Goal: Task Accomplishment & Management: Use online tool/utility

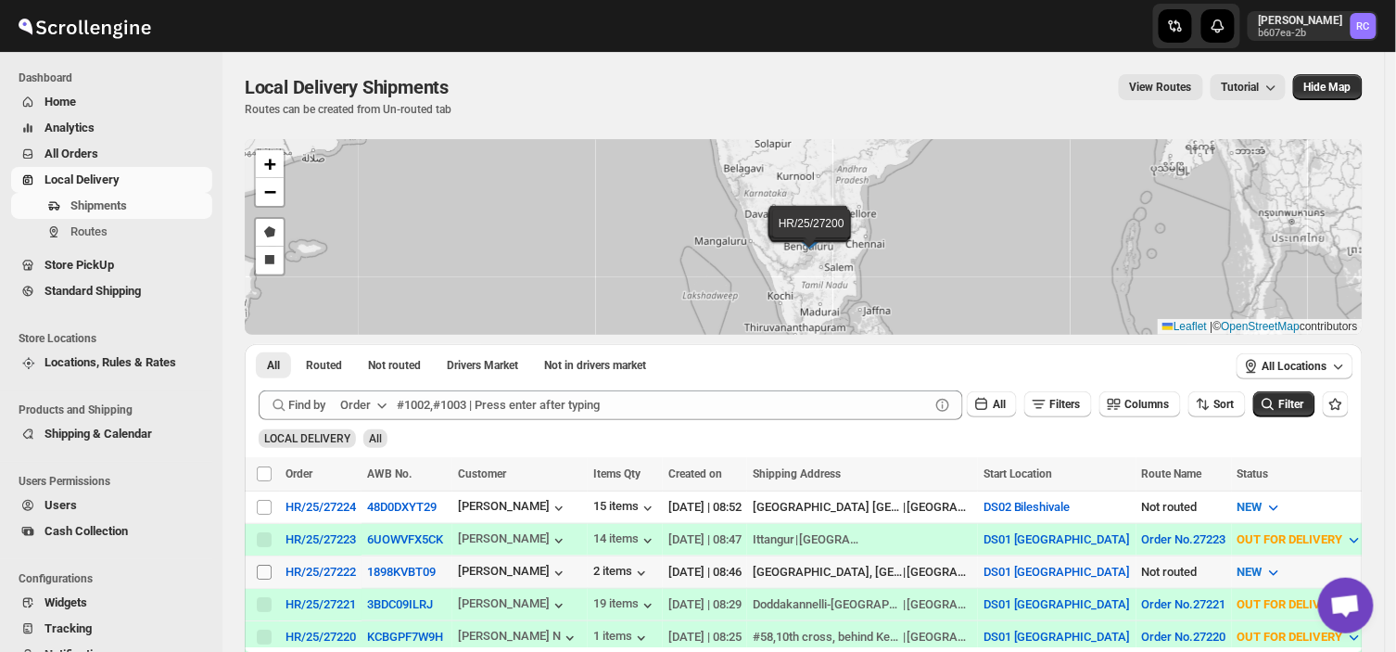
click at [265, 576] on input "Select shipment" at bounding box center [264, 572] width 15 height 15
checkbox input "true"
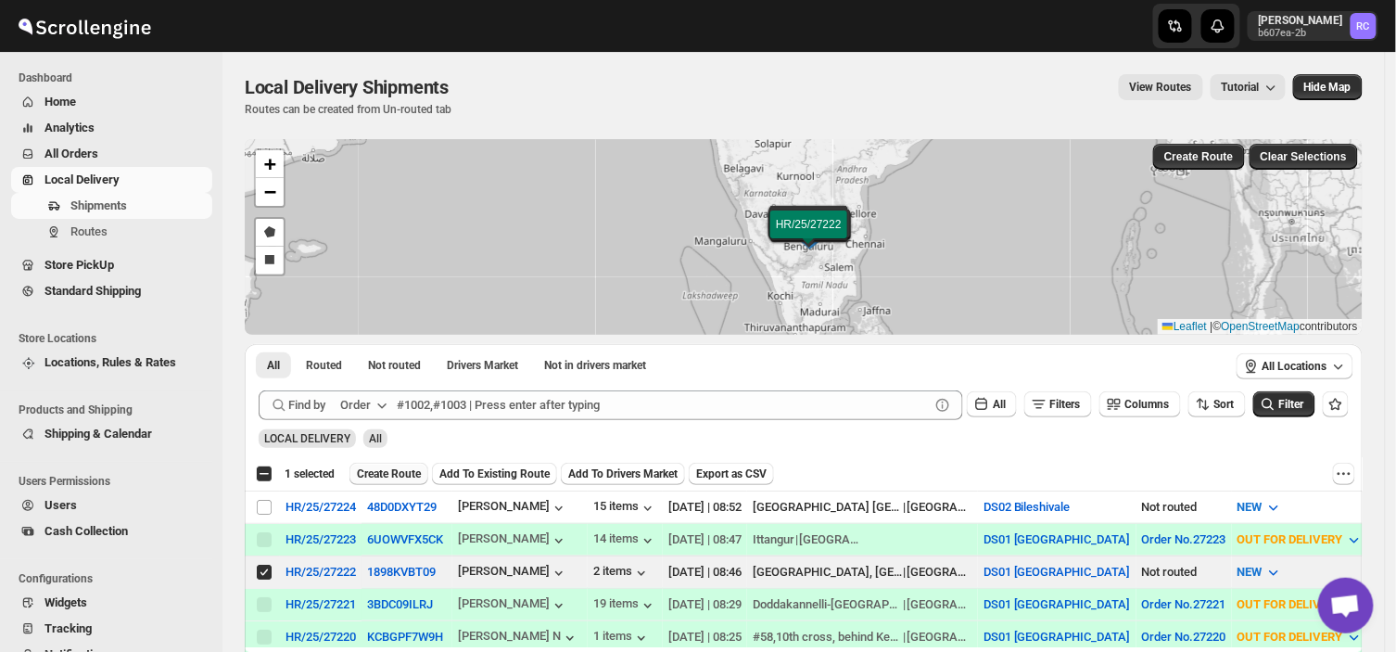
click at [387, 478] on span "Create Route" at bounding box center [389, 473] width 64 height 15
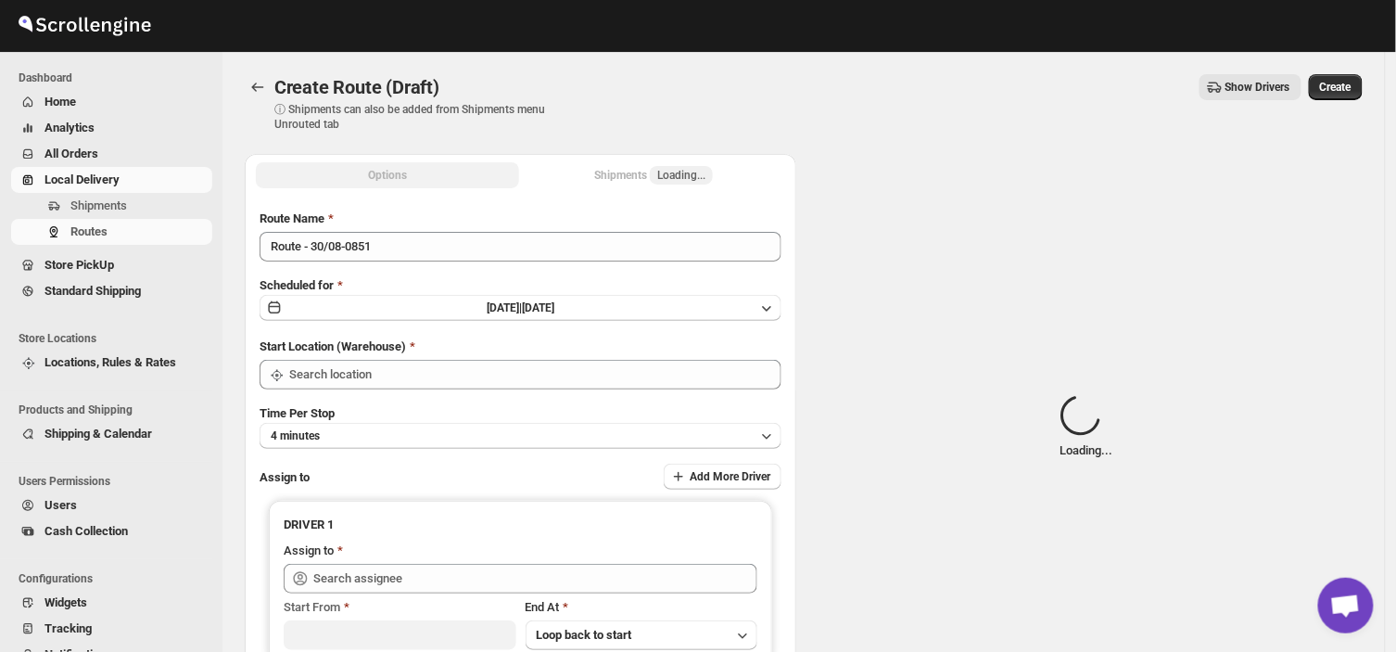
type input "DS01 [GEOGRAPHIC_DATA]"
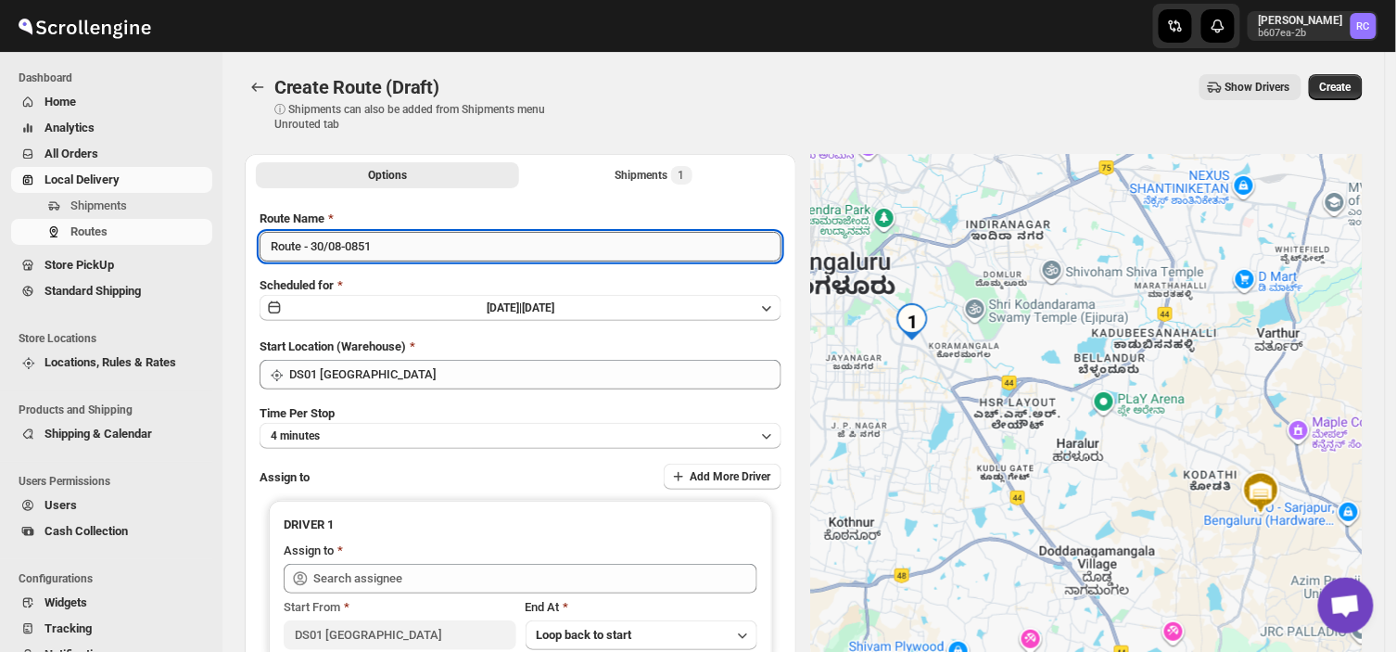
click at [385, 242] on input "Route - 30/08-0851" at bounding box center [521, 247] width 522 height 30
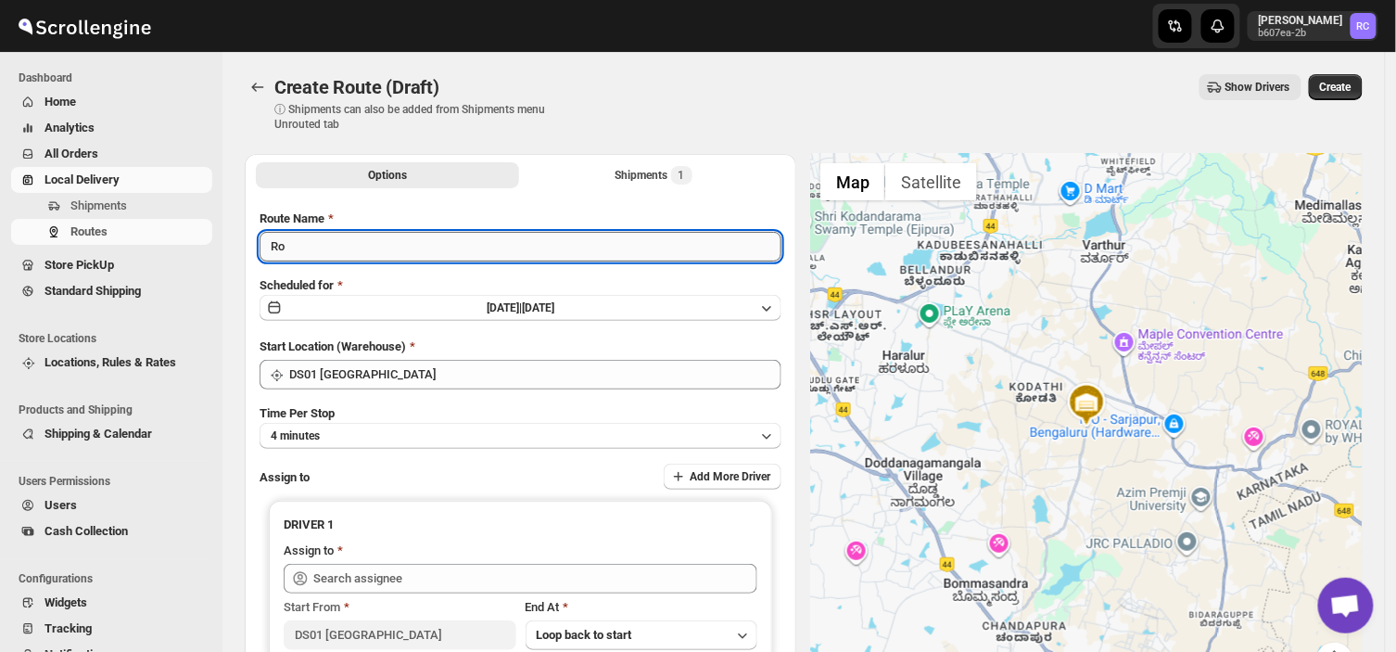
type input "R"
type input "Order no 27222"
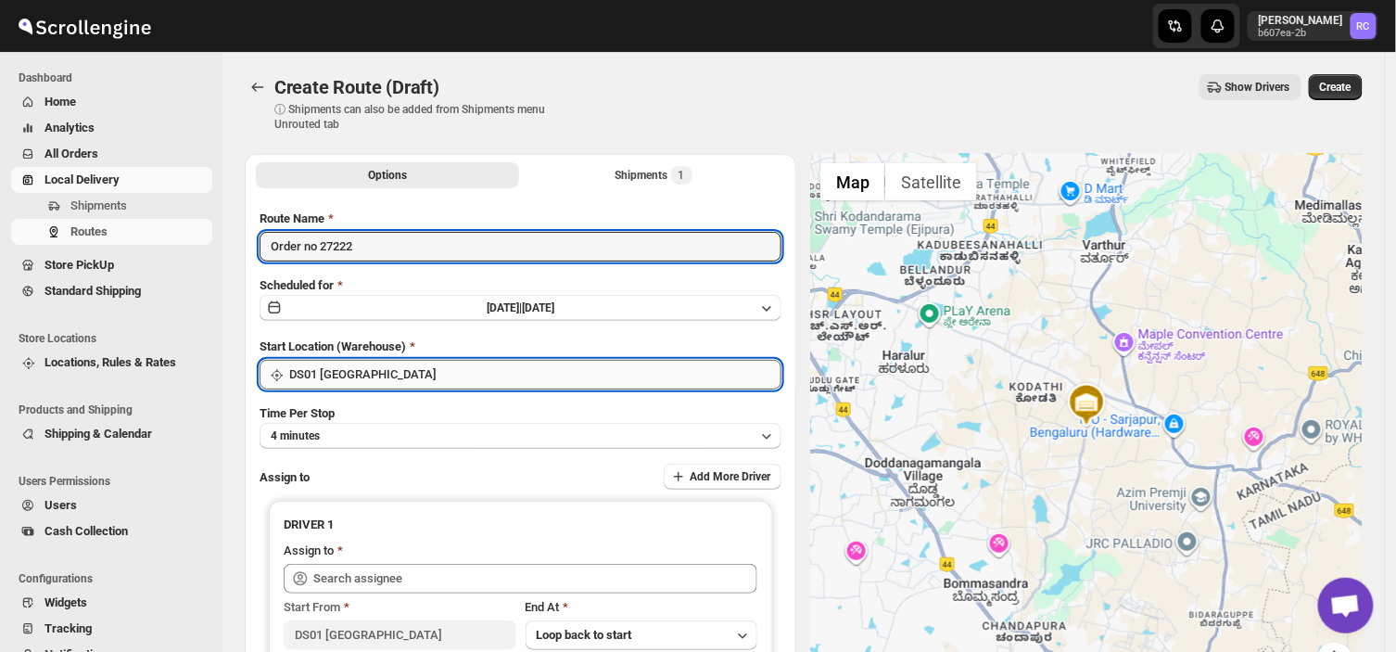
click at [390, 378] on input "DS01 [GEOGRAPHIC_DATA]" at bounding box center [535, 375] width 492 height 30
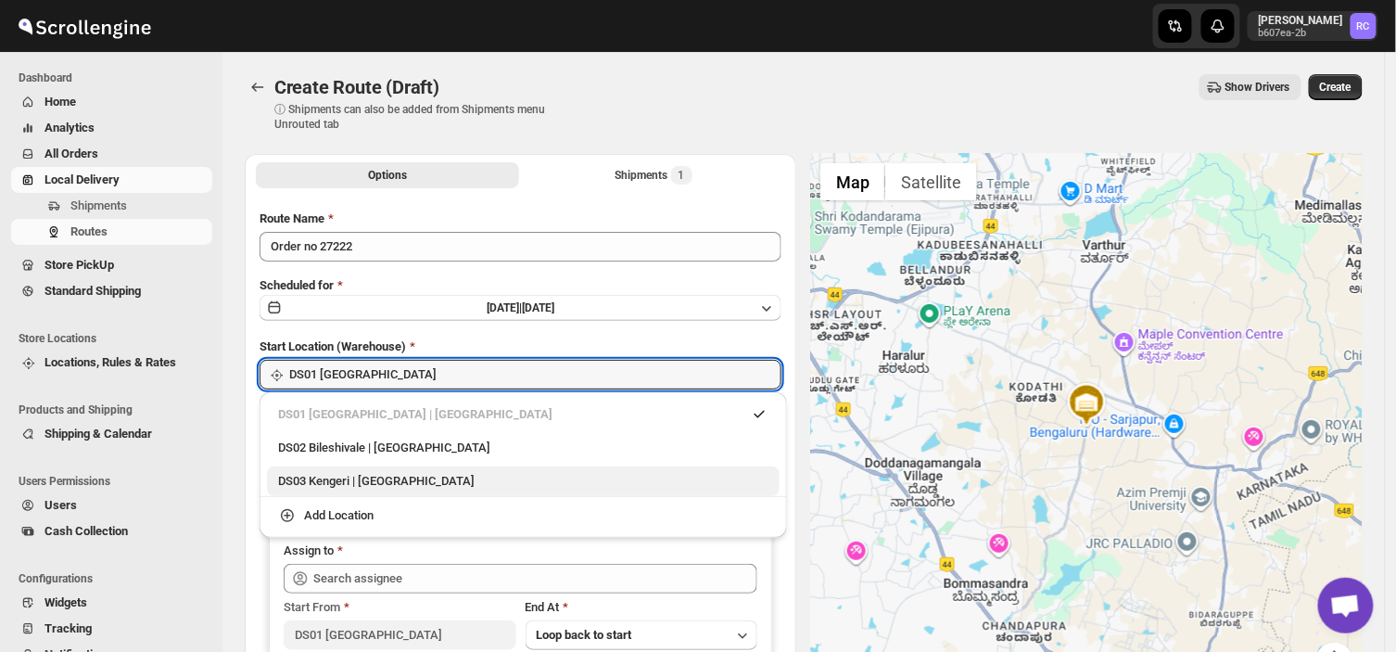
click at [299, 477] on div "DS03 Kengeri | [GEOGRAPHIC_DATA]" at bounding box center [523, 481] width 490 height 19
type input "DS03 Kengeri"
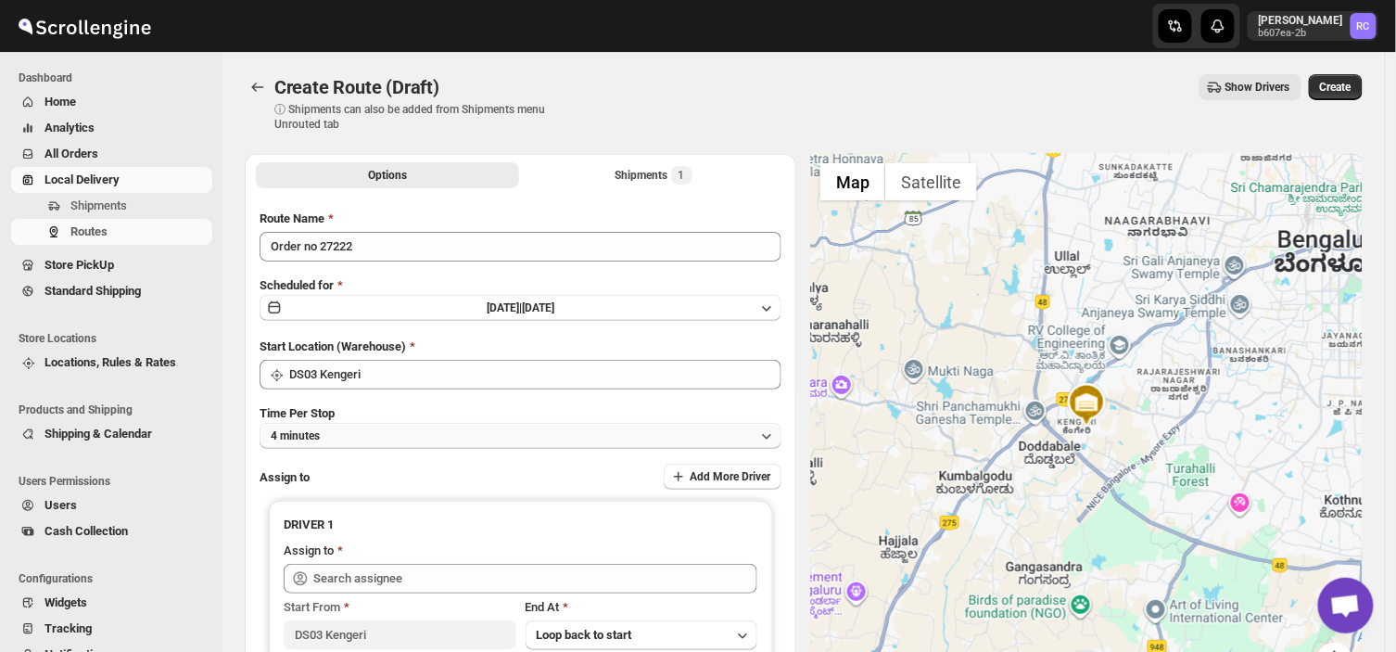
click at [337, 433] on button "4 minutes" at bounding box center [521, 436] width 522 height 26
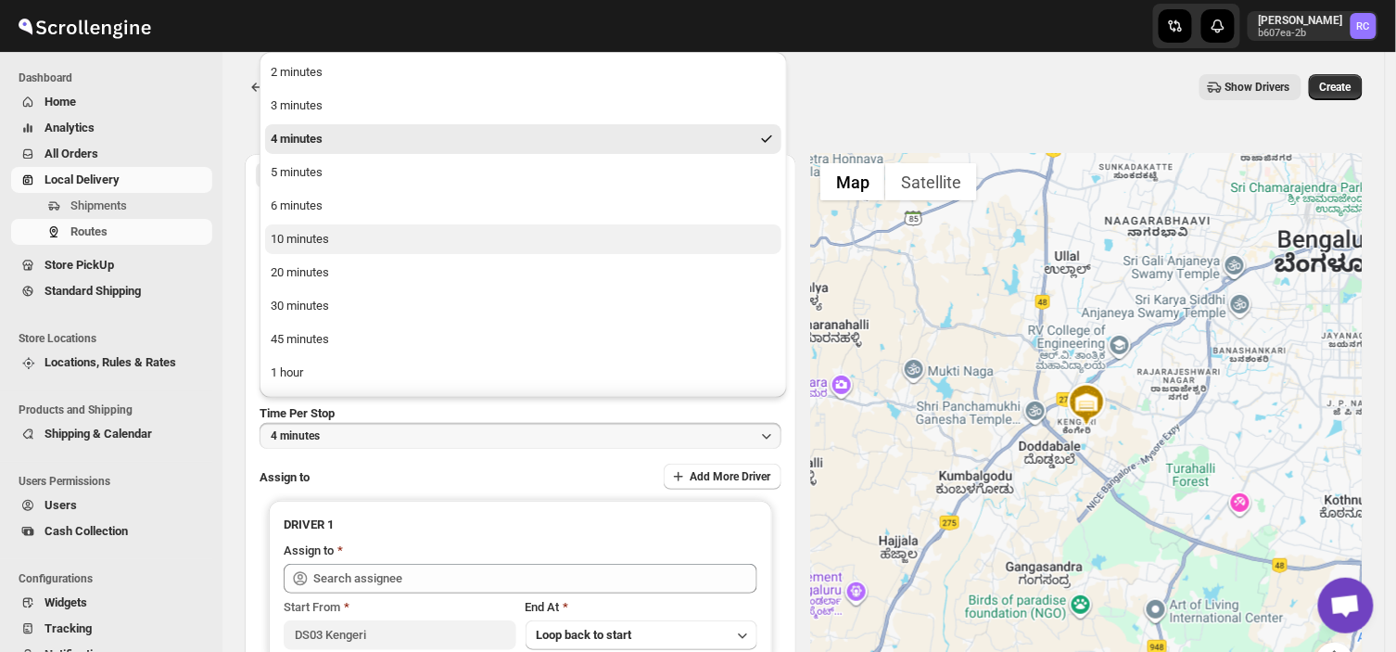
click at [315, 235] on div "10 minutes" at bounding box center [300, 239] width 58 height 19
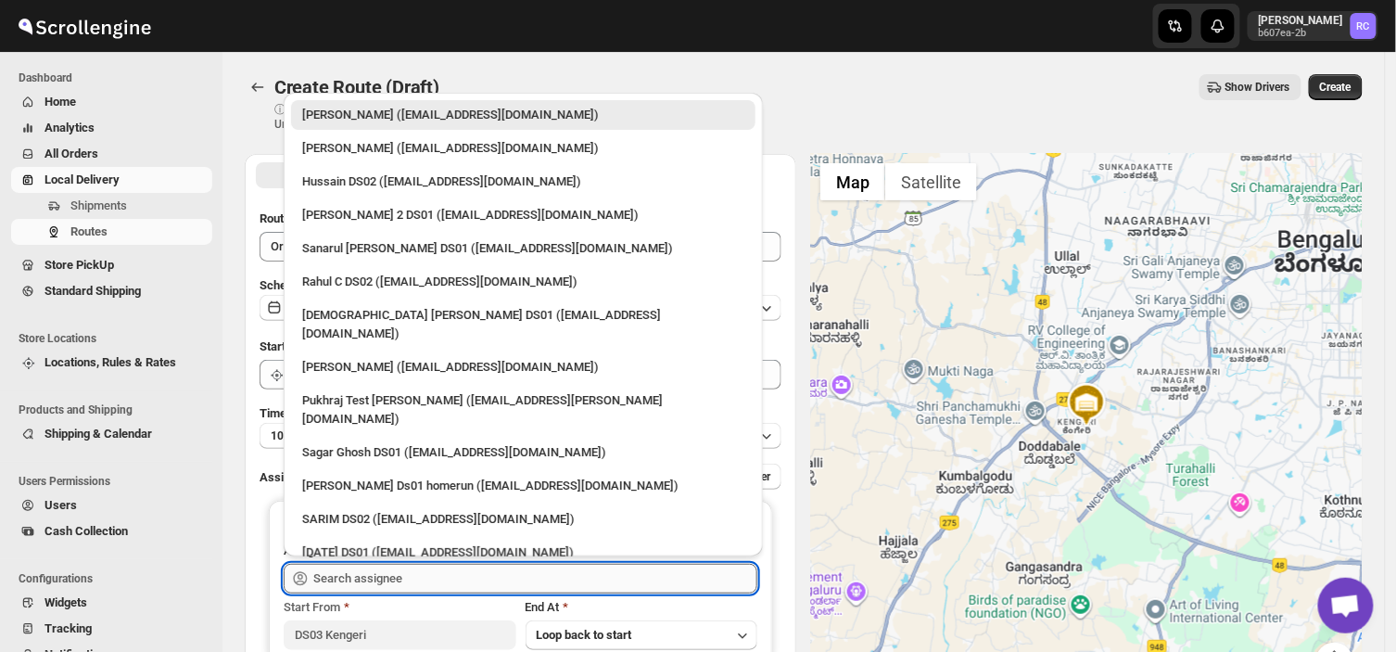
click at [422, 570] on input "text" at bounding box center [535, 579] width 444 height 30
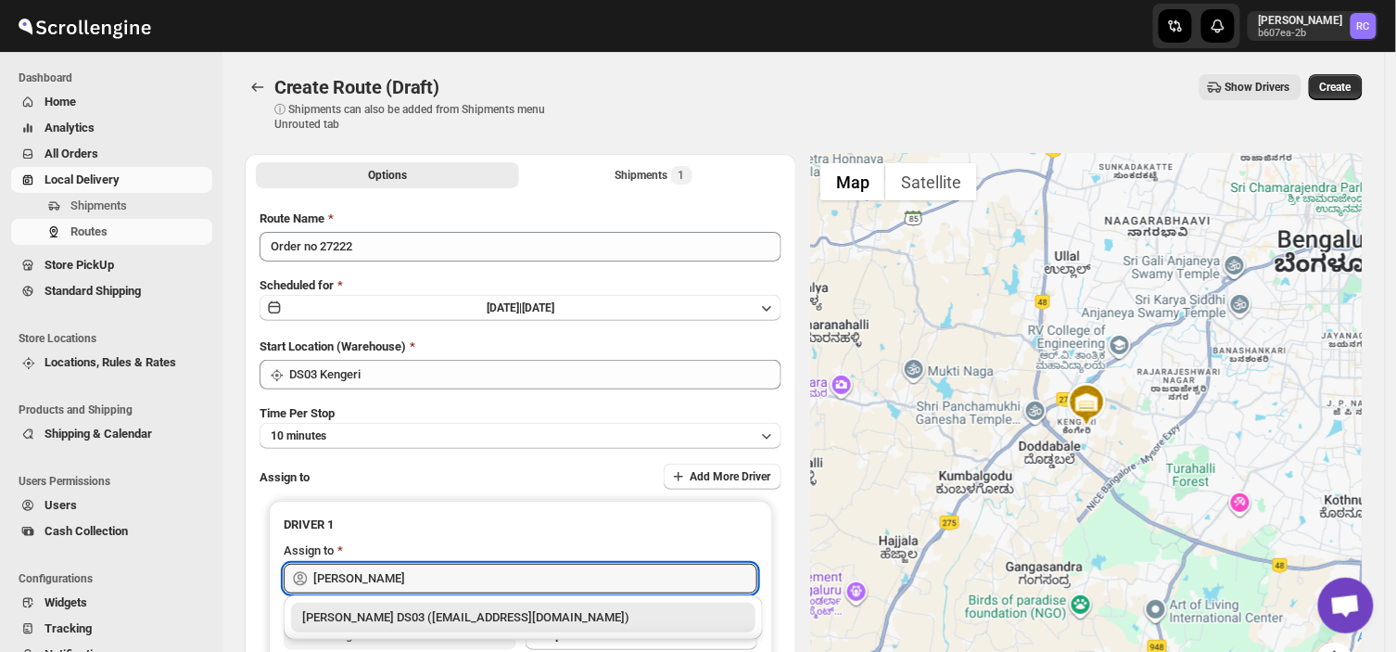
click at [437, 612] on div "[PERSON_NAME] DS03 ([EMAIL_ADDRESS][DOMAIN_NAME])" at bounding box center [523, 617] width 442 height 19
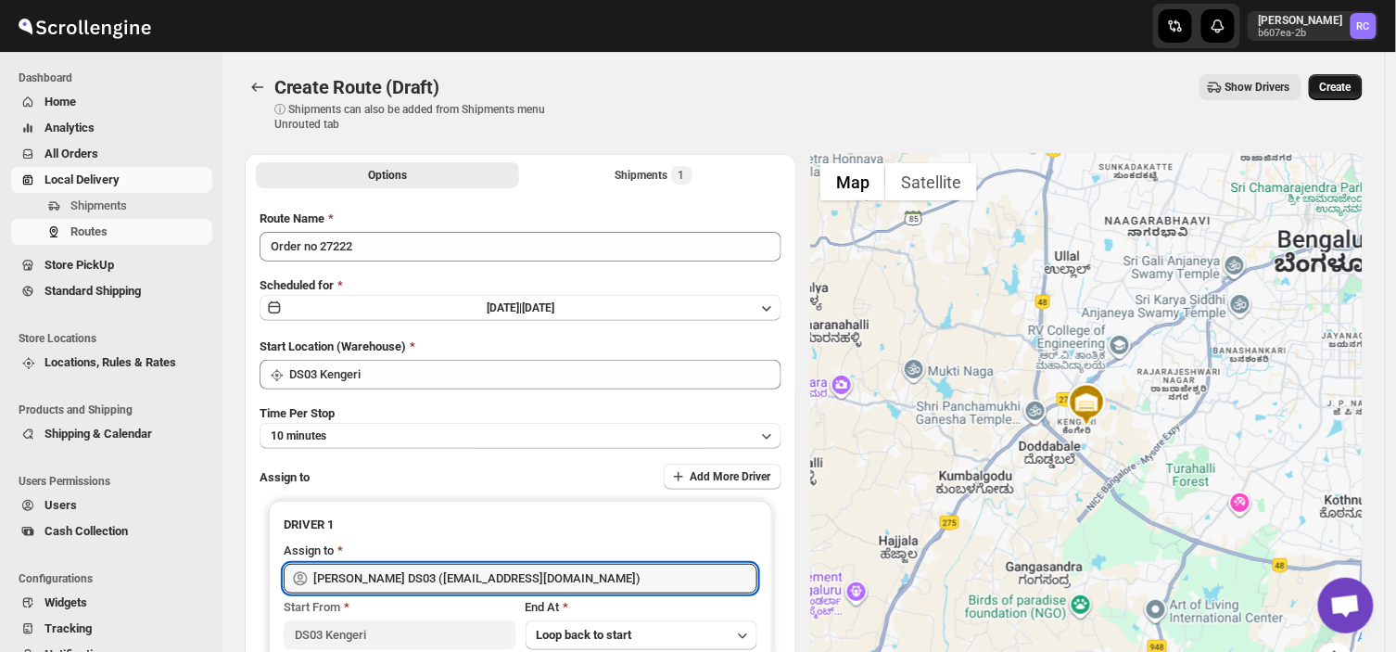
type input "[PERSON_NAME] DS03 ([EMAIL_ADDRESS][DOMAIN_NAME])"
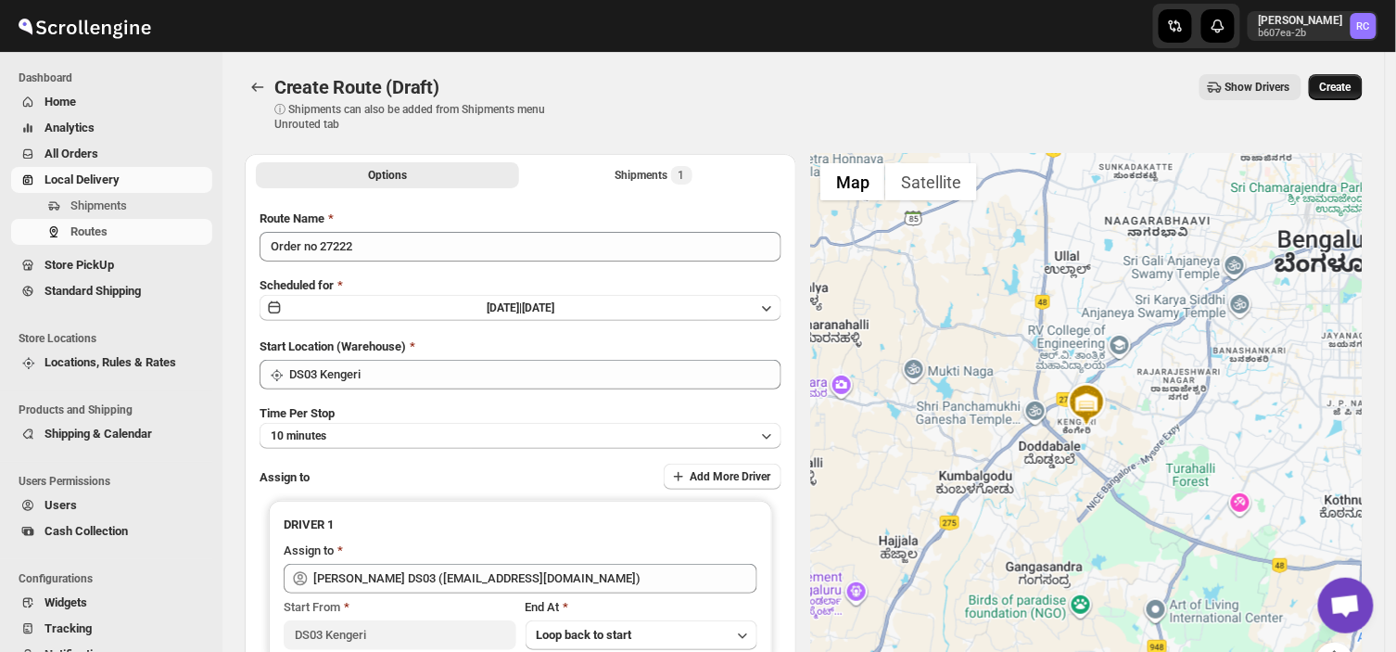
click at [1346, 86] on span "Create" at bounding box center [1336, 87] width 32 height 15
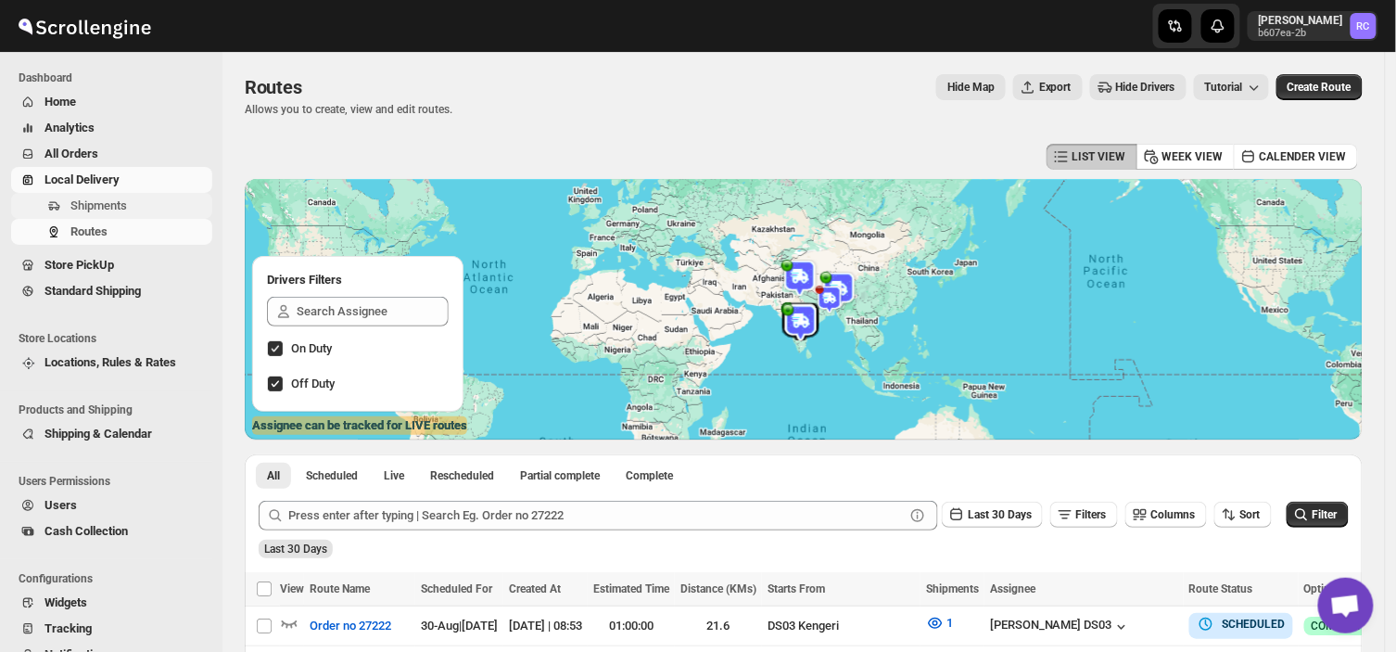
click at [135, 208] on span "Shipments" at bounding box center [139, 206] width 138 height 19
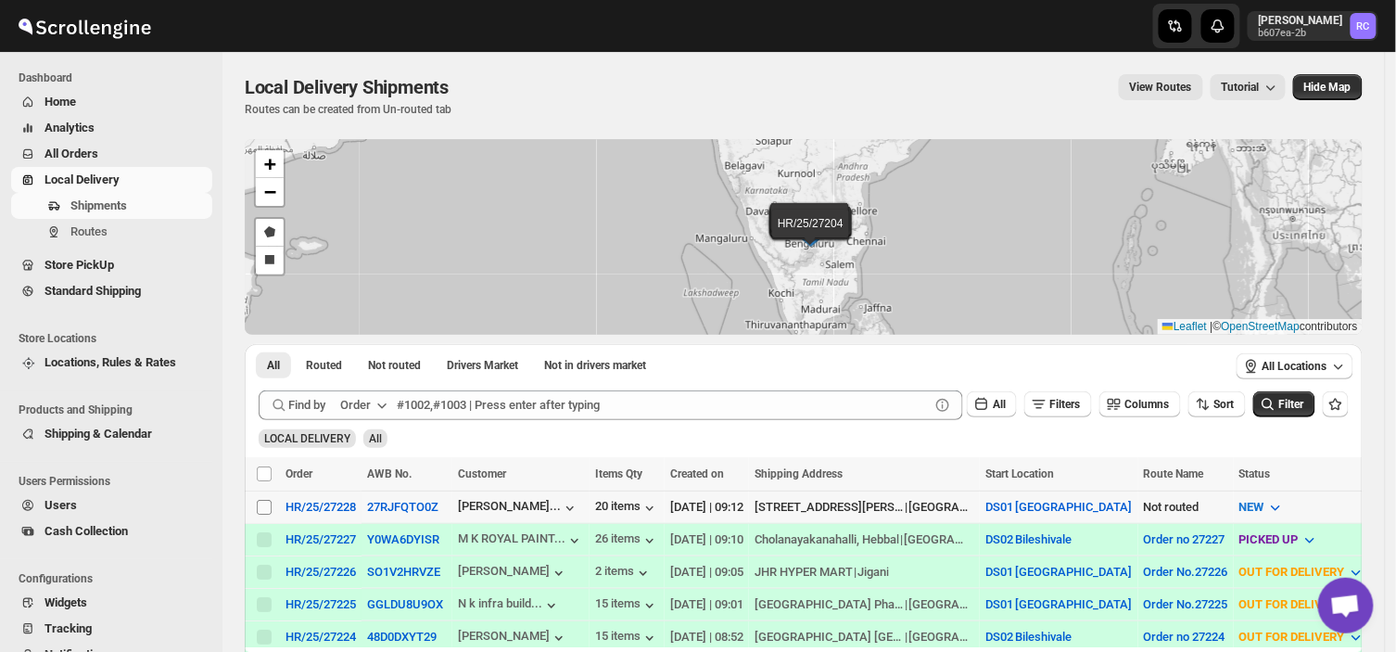
click at [257, 511] on input "Select shipment" at bounding box center [264, 507] width 15 height 15
checkbox input "true"
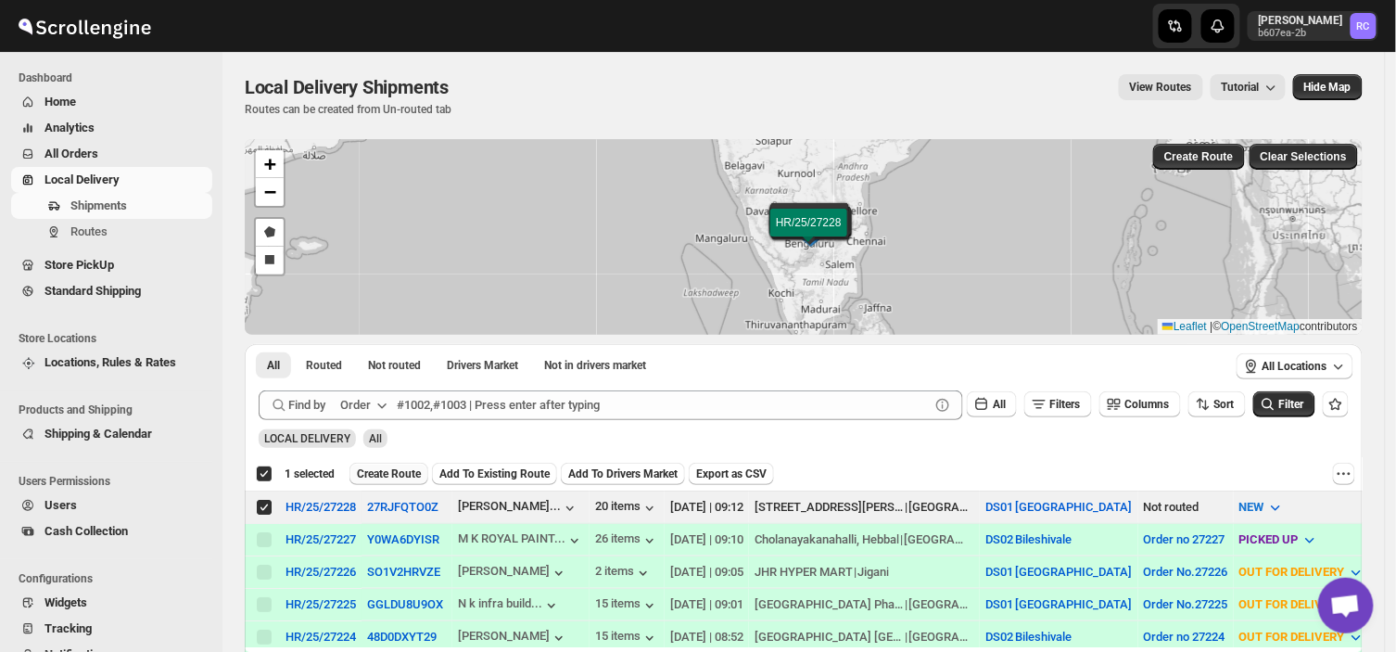
click at [393, 473] on span "Create Route" at bounding box center [389, 473] width 64 height 15
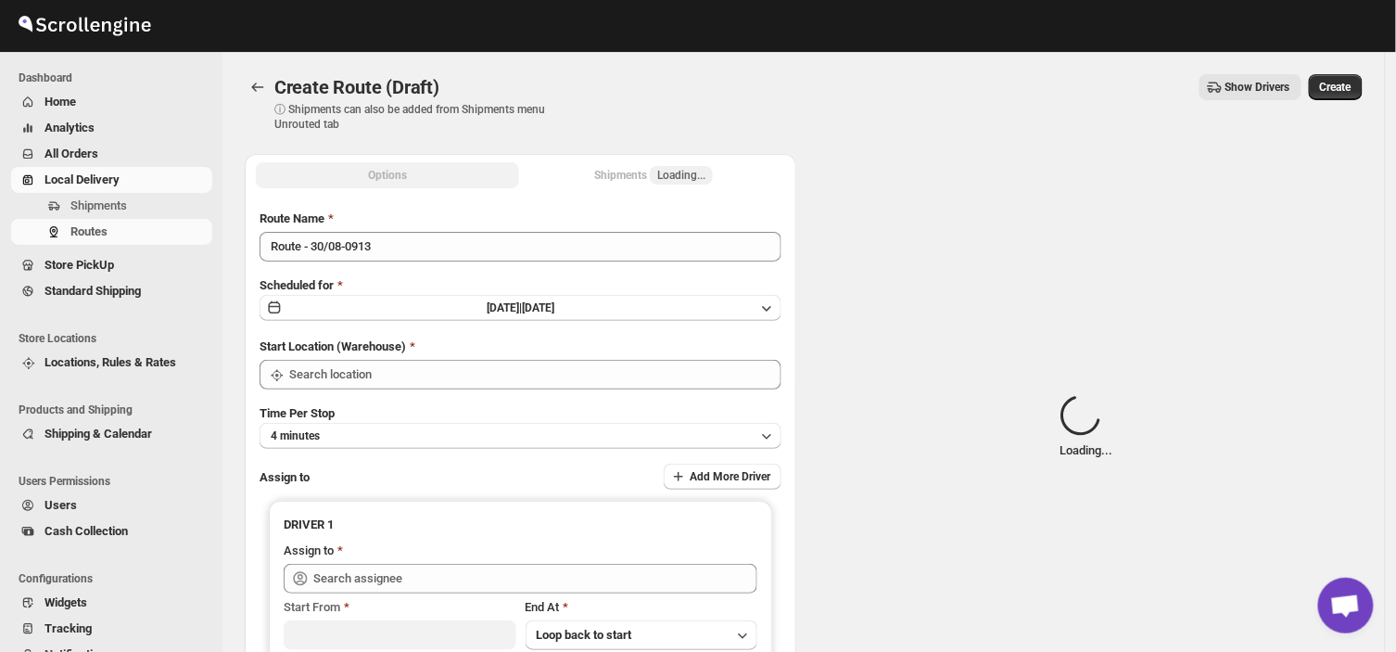
type input "DS01 [GEOGRAPHIC_DATA]"
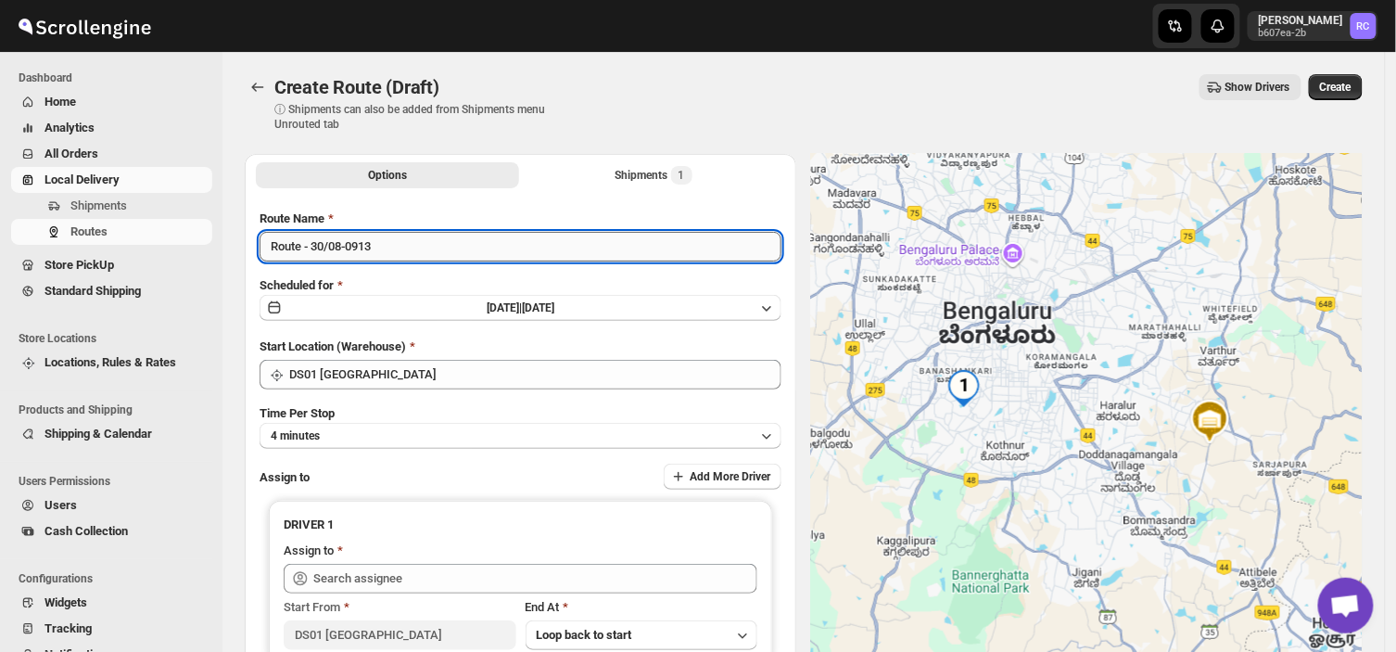
click at [382, 242] on input "Route - 30/08-0913" at bounding box center [521, 247] width 522 height 30
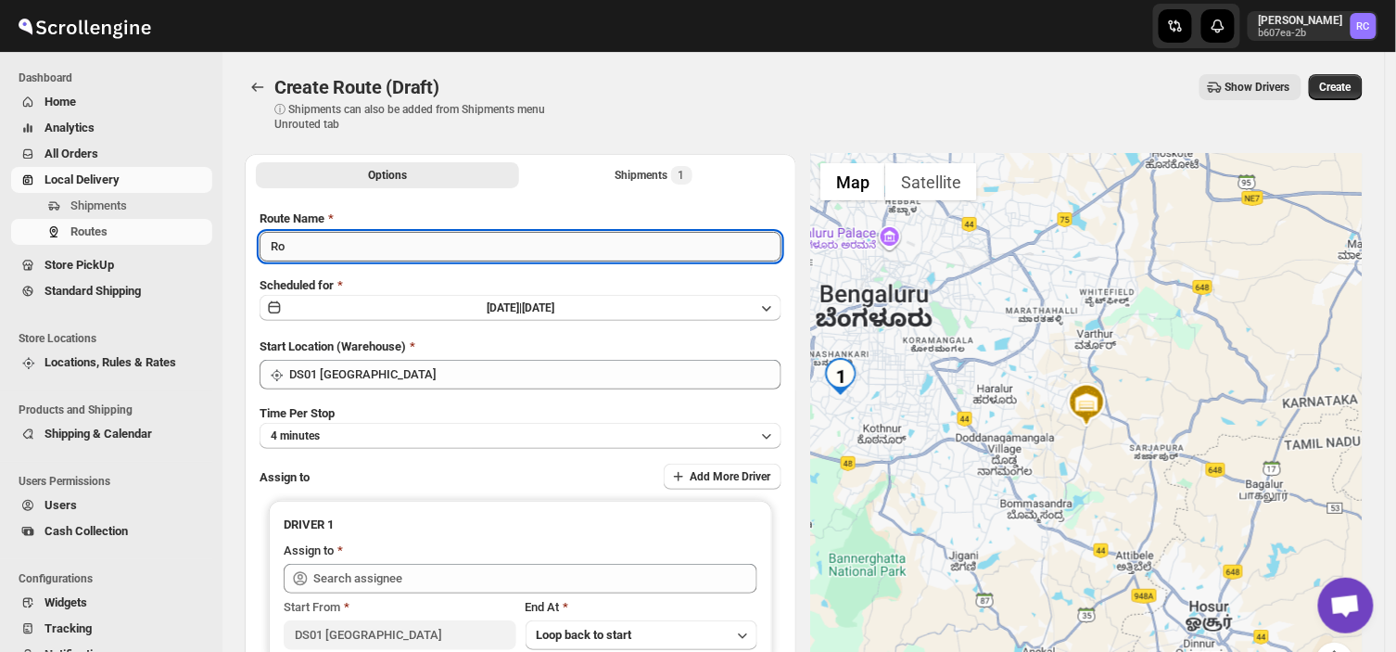
type input "R"
type input "Order no 27228"
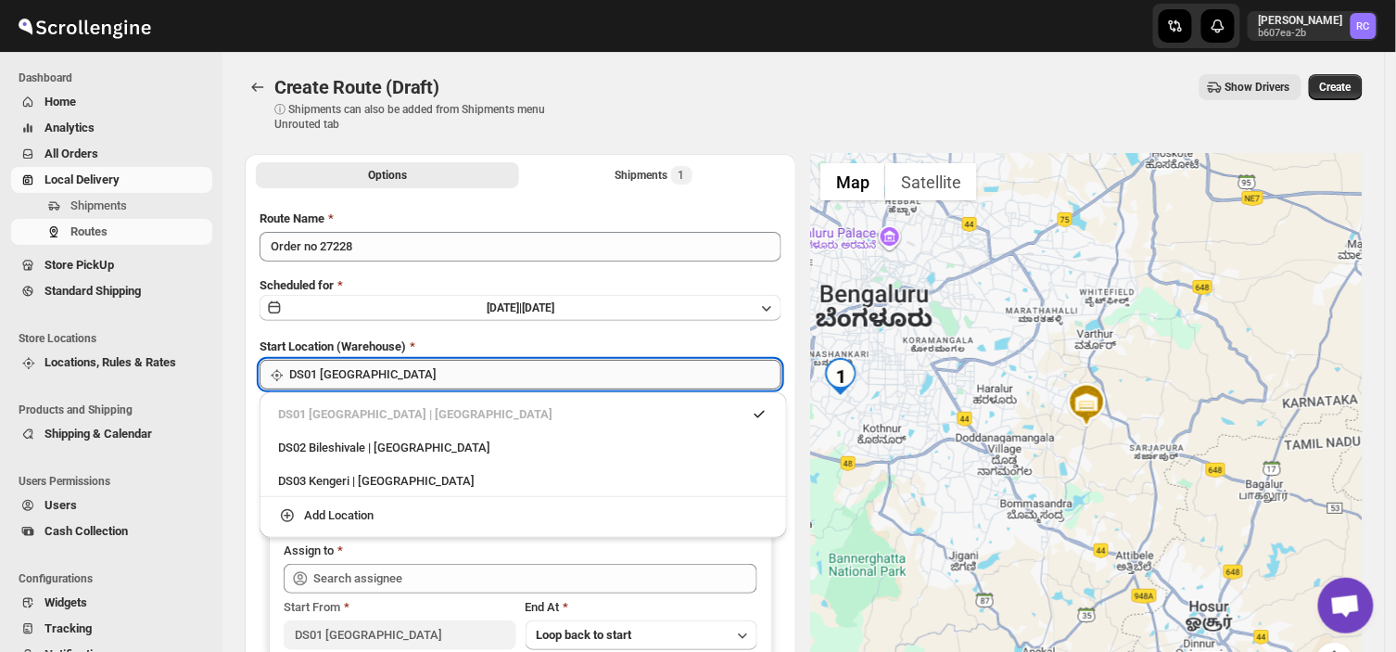
click at [384, 373] on input "DS01 [GEOGRAPHIC_DATA]" at bounding box center [535, 375] width 492 height 30
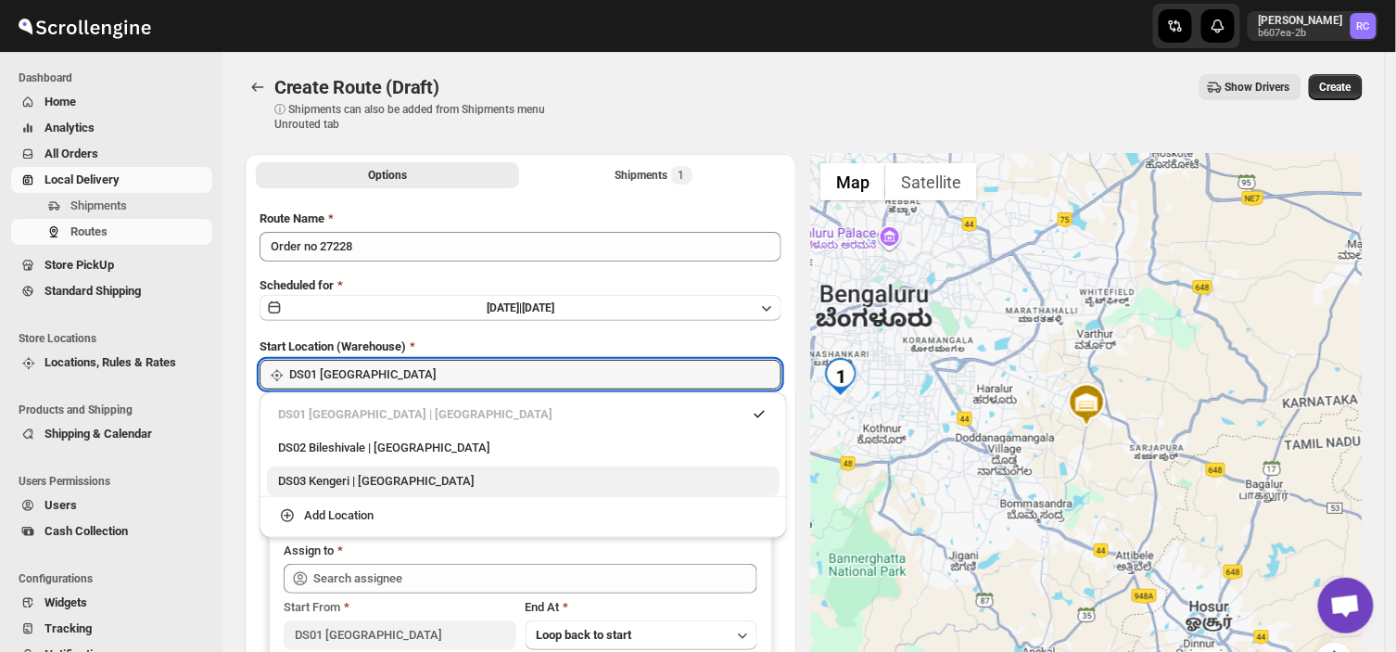
click at [312, 480] on div "DS03 Kengeri | [GEOGRAPHIC_DATA]" at bounding box center [523, 481] width 490 height 19
type input "DS03 Kengeri"
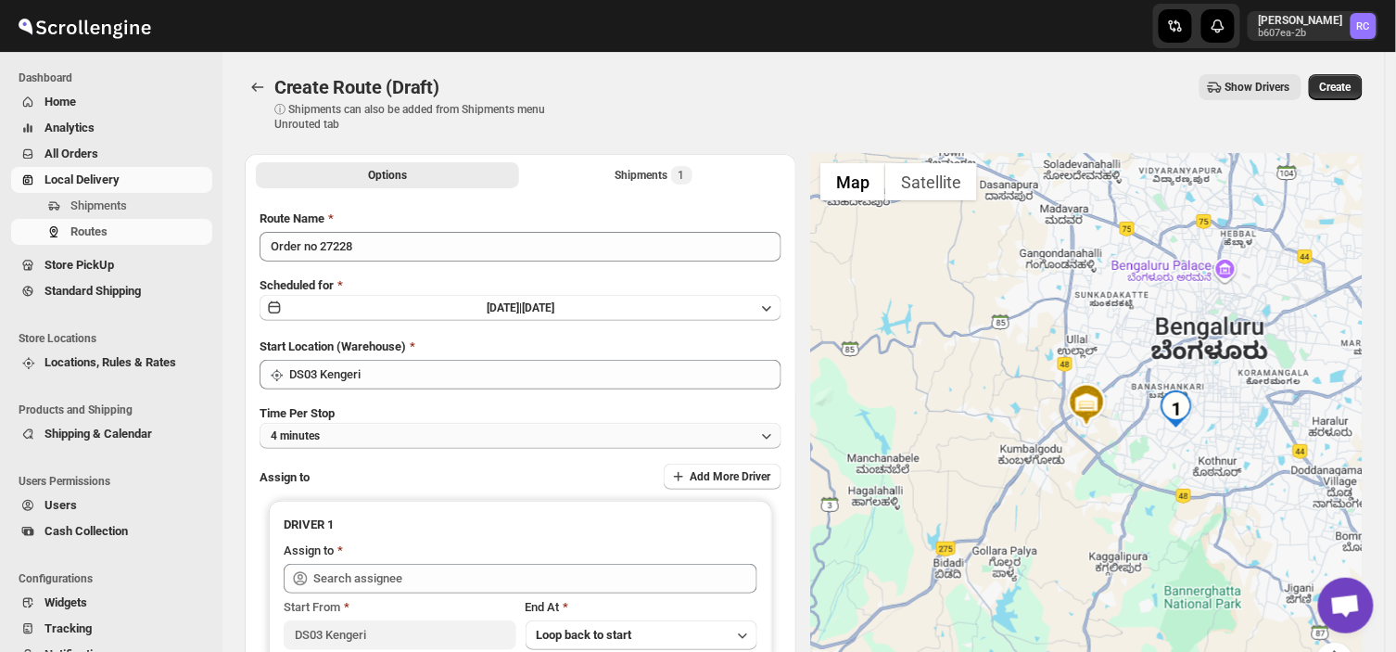
click at [344, 431] on button "4 minutes" at bounding box center [521, 436] width 522 height 26
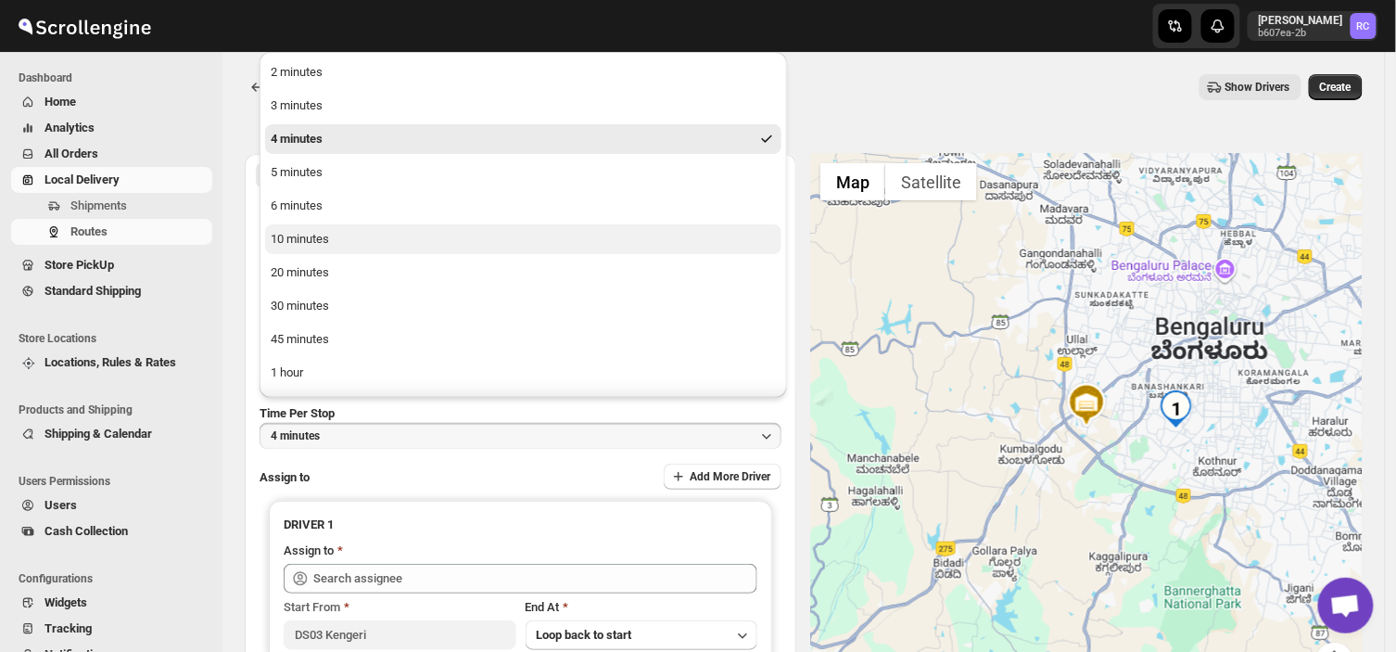
click at [319, 247] on div "10 minutes" at bounding box center [300, 239] width 58 height 19
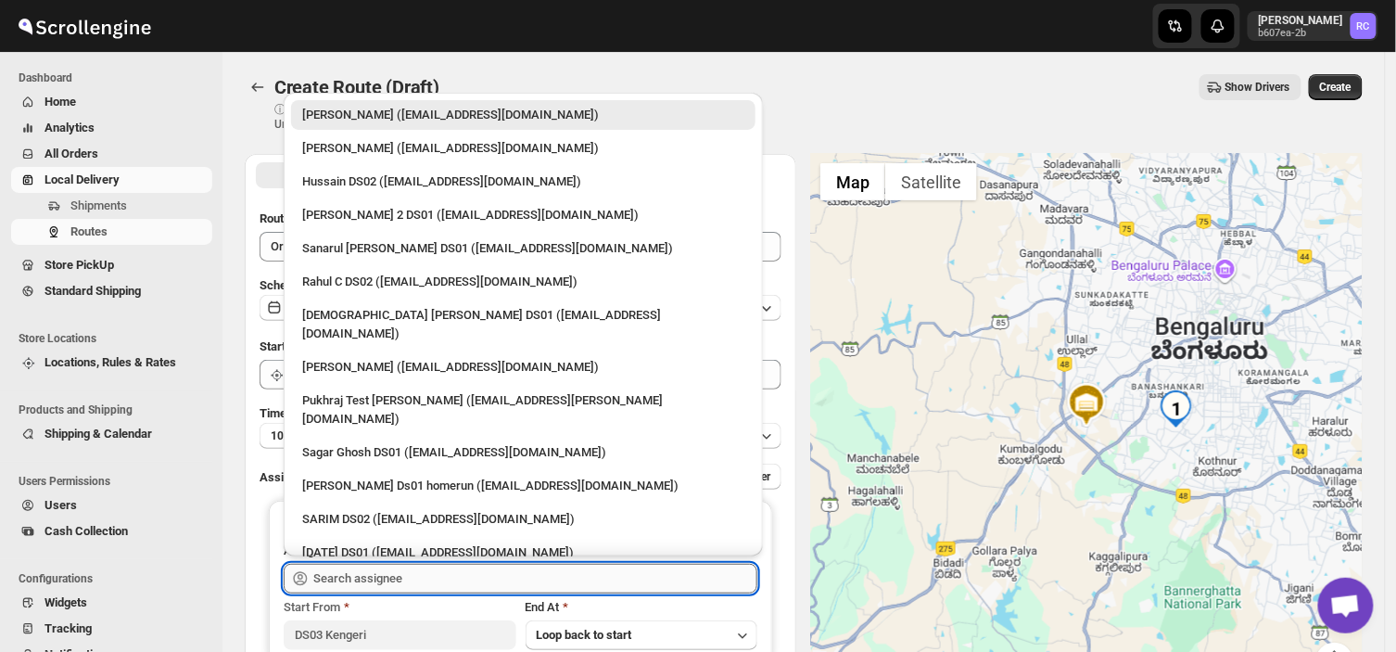
click at [410, 577] on input "text" at bounding box center [535, 579] width 444 height 30
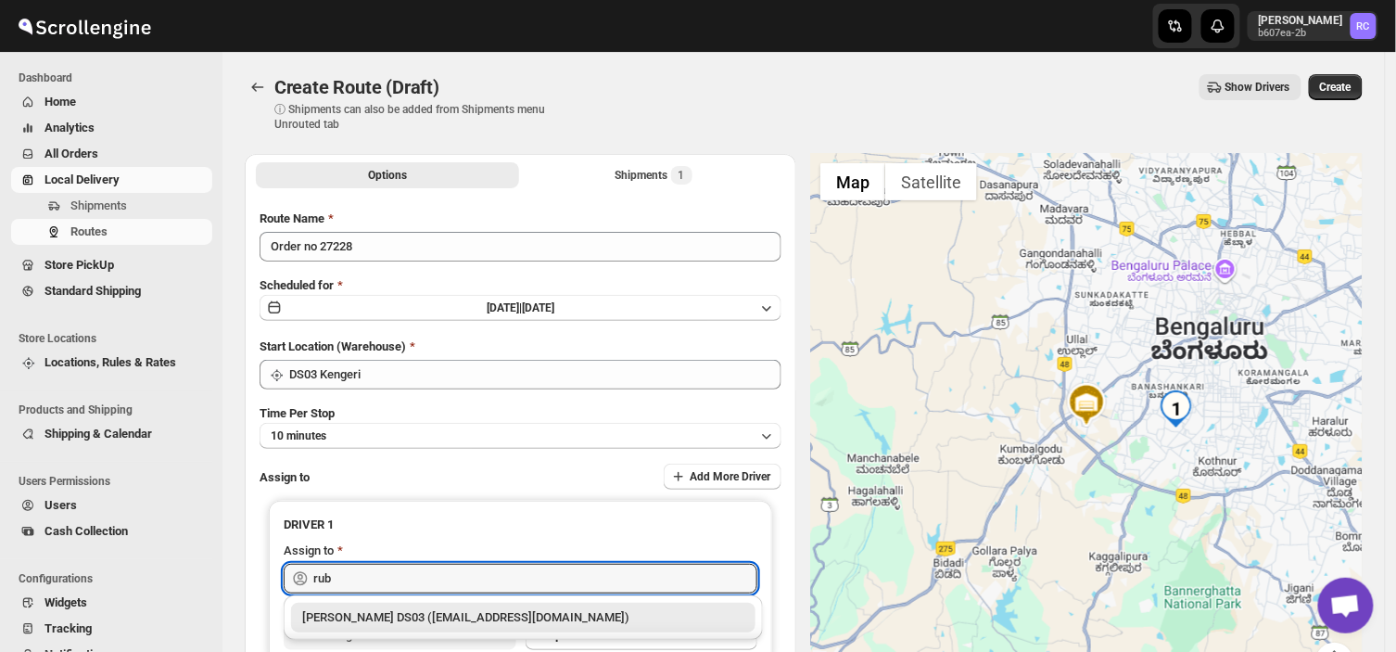
click at [431, 606] on div "[PERSON_NAME] DS03 ([EMAIL_ADDRESS][DOMAIN_NAME])" at bounding box center [523, 618] width 464 height 30
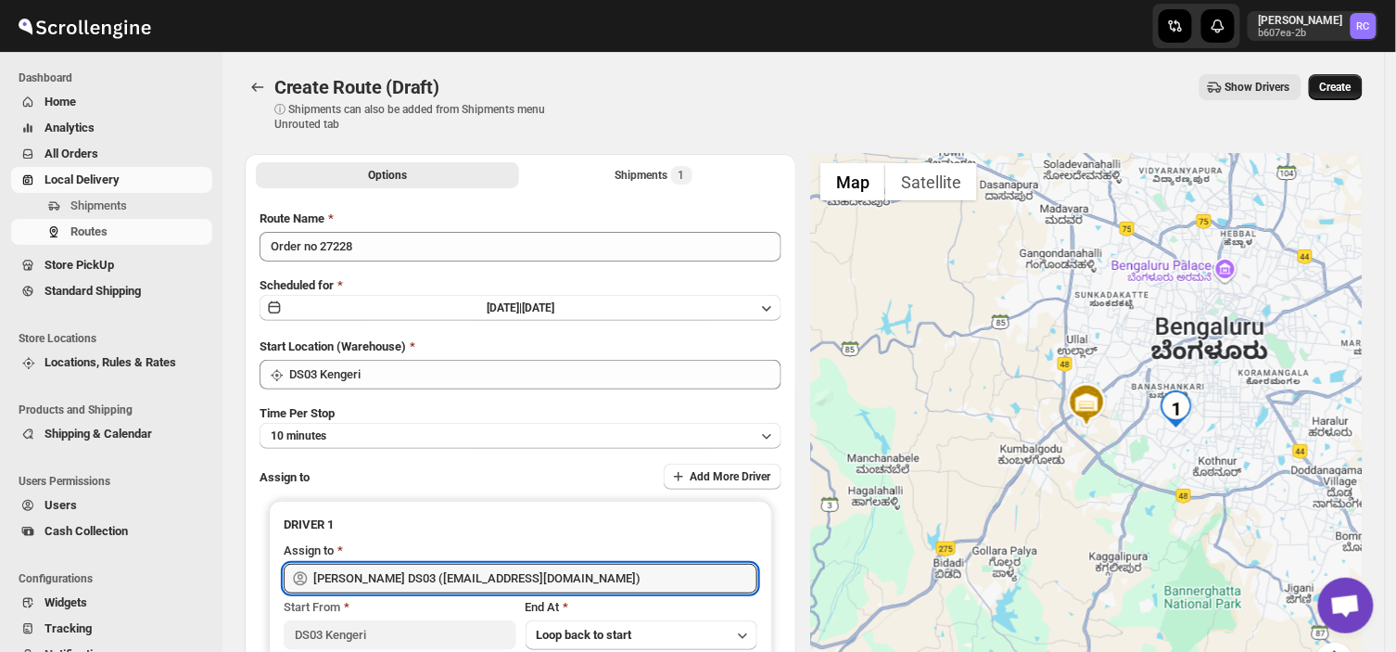
type input "[PERSON_NAME] DS03 ([EMAIL_ADDRESS][DOMAIN_NAME])"
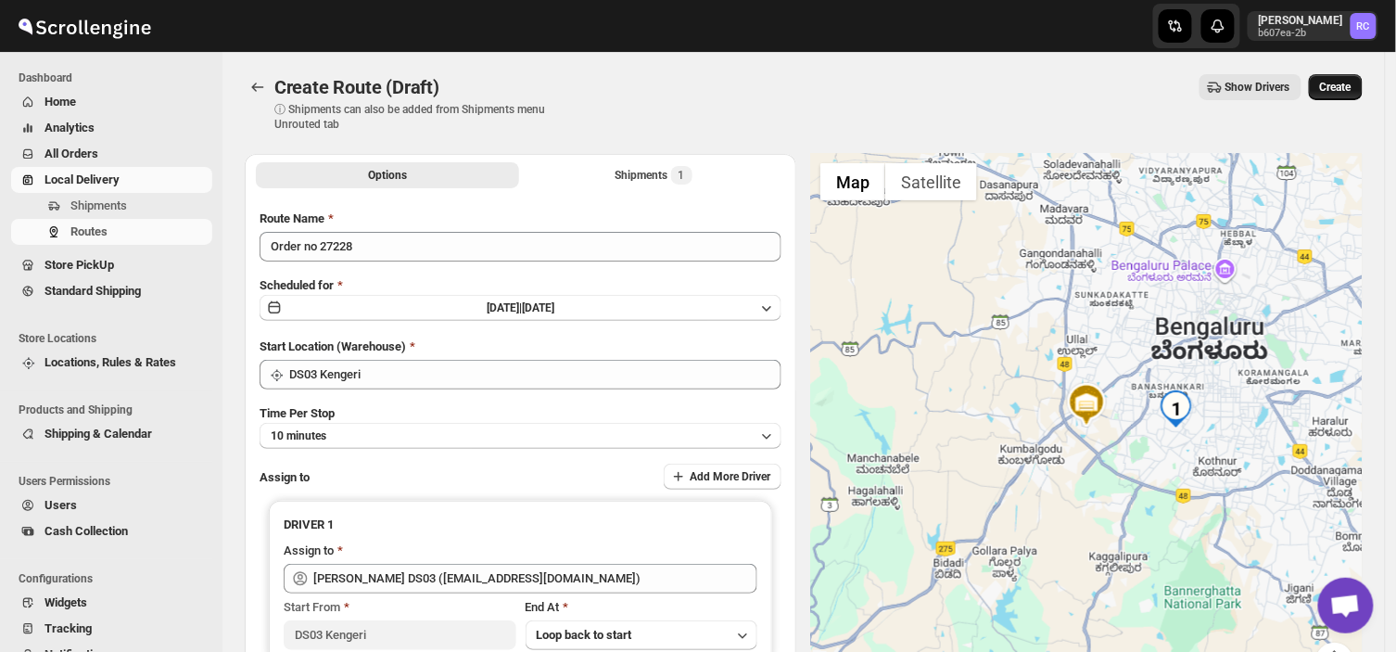
click at [1345, 94] on span "Create" at bounding box center [1336, 87] width 32 height 15
